Goal: Navigation & Orientation: Find specific page/section

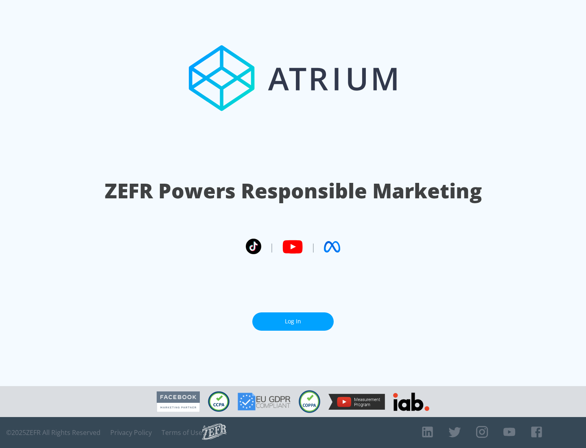
click at [293, 321] on link "Log In" at bounding box center [292, 321] width 81 height 18
